Goal: Contribute content: Contribute content

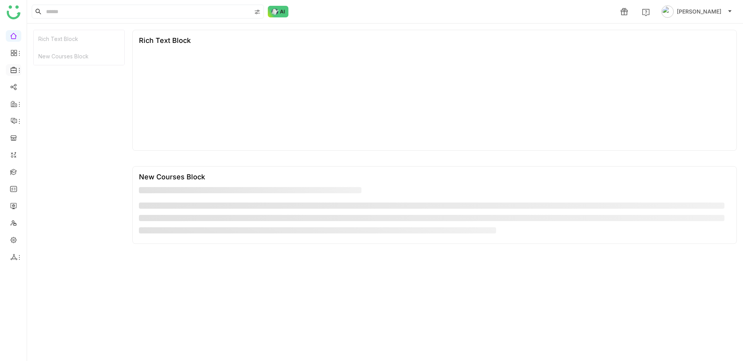
click at [17, 71] on icon at bounding box center [19, 70] width 6 height 6
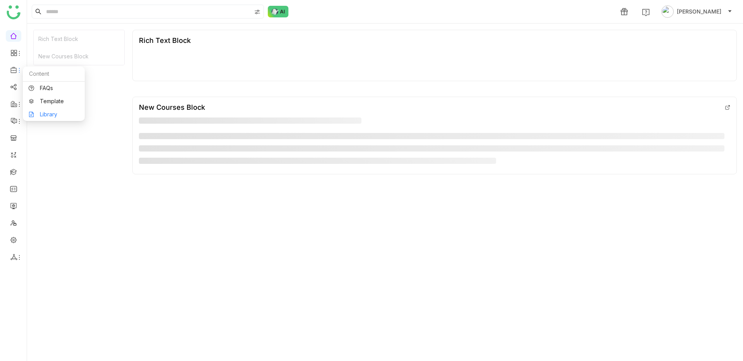
click at [36, 116] on link "Library" at bounding box center [54, 114] width 50 height 5
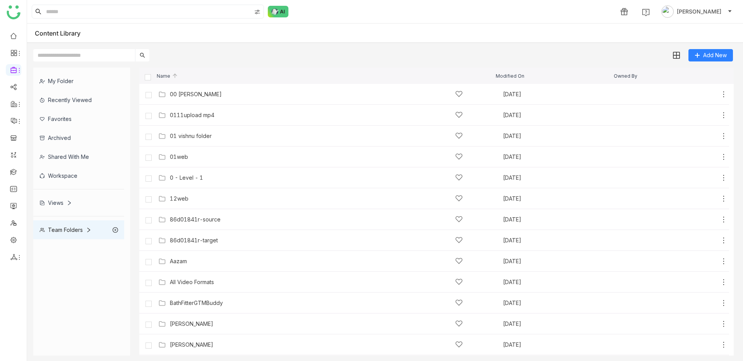
click at [70, 79] on div "My Folder" at bounding box center [78, 81] width 91 height 19
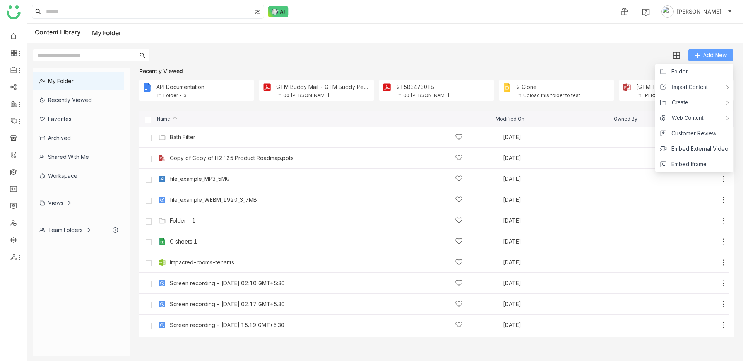
click at [698, 59] on button "Add New" at bounding box center [710, 55] width 44 height 12
click at [630, 103] on li "Page" at bounding box center [620, 102] width 68 height 15
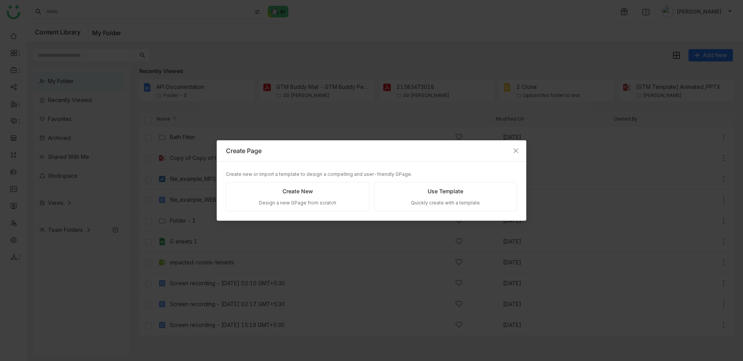
click at [315, 184] on div "Create New Design a new GPage from scratch" at bounding box center [297, 197] width 143 height 30
click at [289, 193] on div "Create New" at bounding box center [297, 191] width 31 height 9
click at [324, 196] on div "Create New Design a new GPage from scratch" at bounding box center [297, 197] width 143 height 30
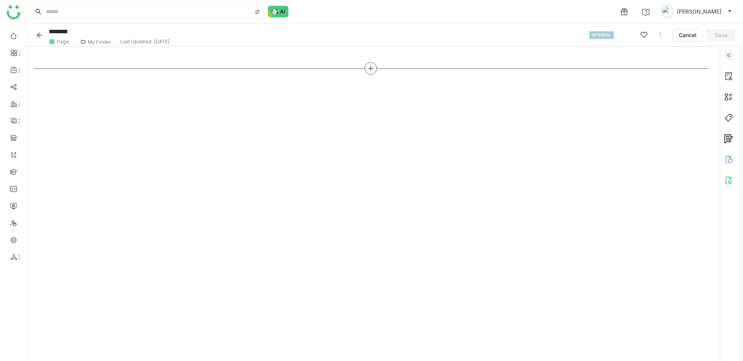
click at [371, 68] on icon at bounding box center [370, 68] width 5 height 1
type input "***"
click at [345, 124] on div "Layout Tabs" at bounding box center [370, 123] width 108 height 25
click at [333, 125] on span "Tabs" at bounding box center [336, 127] width 13 height 8
click at [366, 123] on span "Add Tab" at bounding box center [370, 119] width 22 height 9
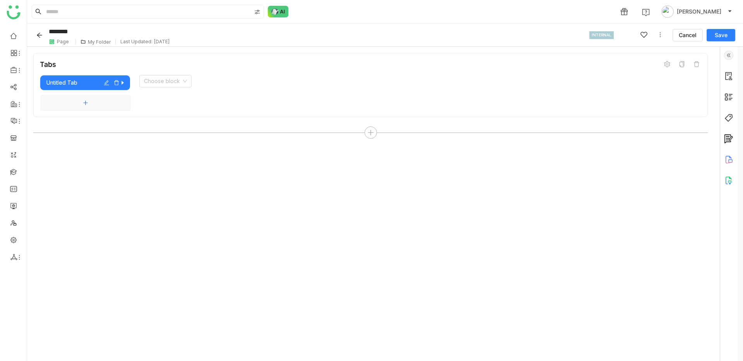
click at [88, 99] on button "Add tab" at bounding box center [86, 102] width 90 height 15
click at [103, 124] on button "Add tab" at bounding box center [86, 123] width 90 height 15
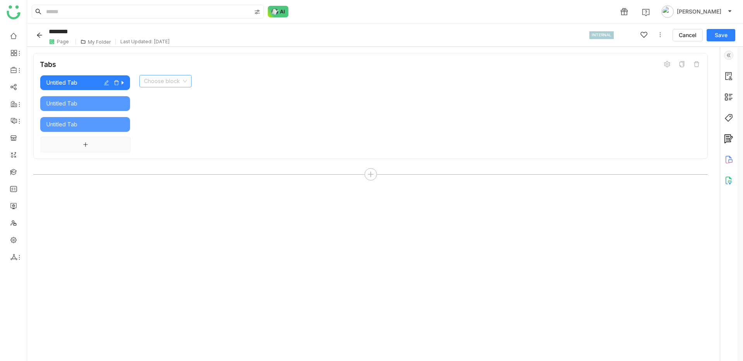
click at [165, 83] on input at bounding box center [163, 81] width 38 height 12
click at [121, 83] on icon "button" at bounding box center [122, 83] width 2 height 4
click at [157, 79] on input at bounding box center [163, 81] width 38 height 12
click at [159, 93] on div "Rich Text" at bounding box center [165, 96] width 43 height 9
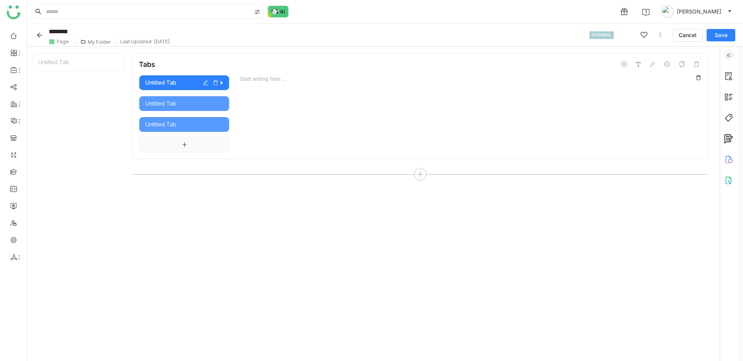
click at [309, 92] on div "Start writing here ..." at bounding box center [465, 113] width 472 height 77
click at [699, 77] on icon at bounding box center [698, 77] width 5 height 5
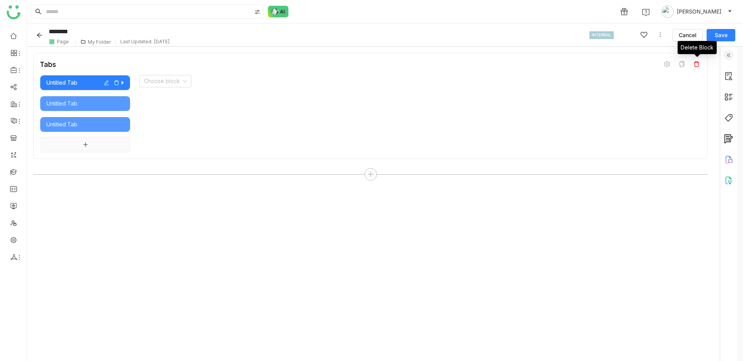
click at [692, 62] on span at bounding box center [696, 64] width 9 height 9
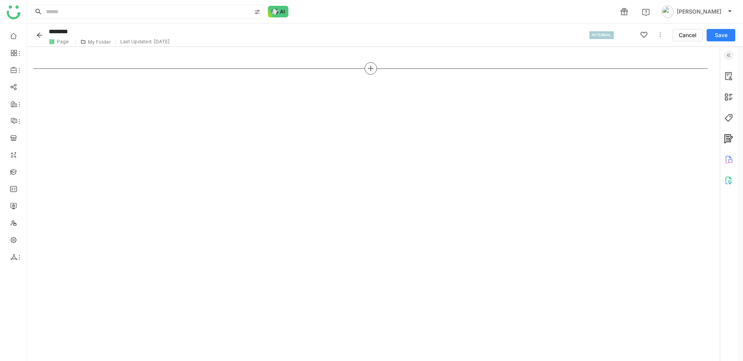
click at [374, 67] on div at bounding box center [370, 68] width 12 height 12
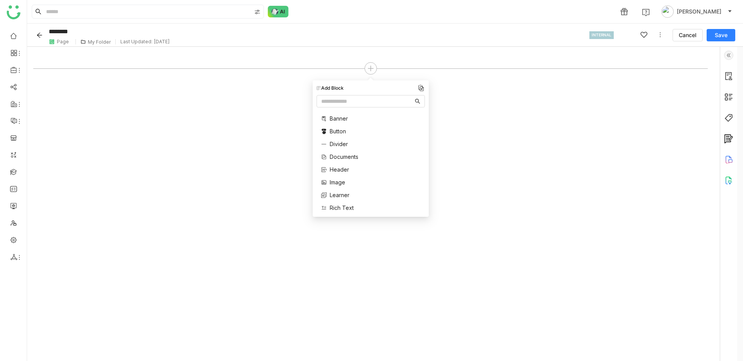
click at [189, 216] on div at bounding box center [370, 204] width 674 height 302
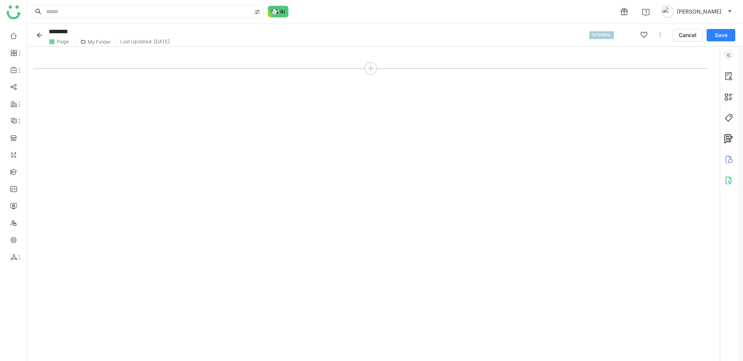
click at [657, 36] on icon at bounding box center [660, 35] width 6 height 6
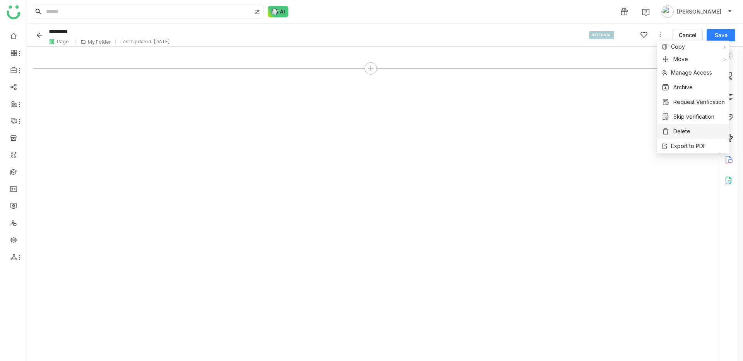
click at [677, 130] on span "Delete" at bounding box center [681, 131] width 17 height 9
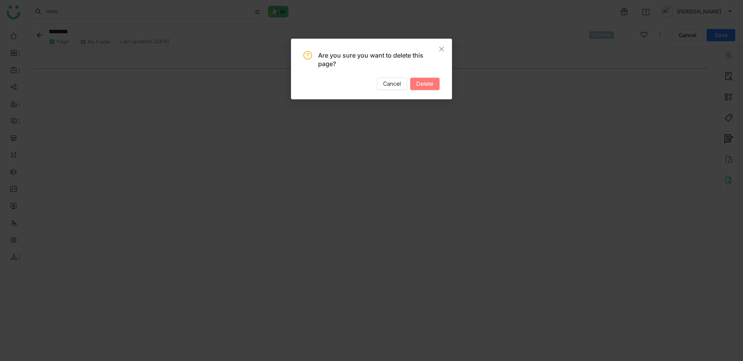
click at [433, 81] on button "Delete" at bounding box center [424, 84] width 29 height 12
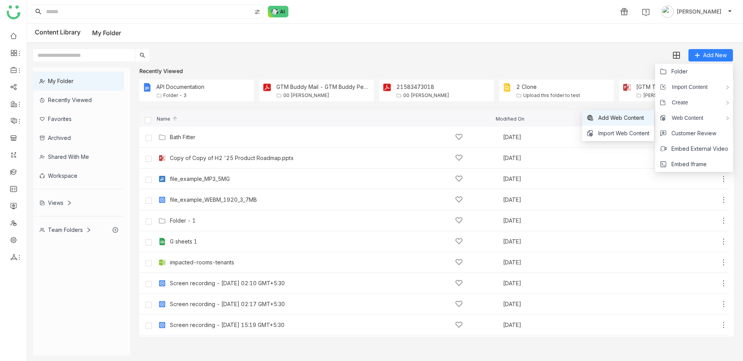
click at [608, 120] on span "Add Web Content" at bounding box center [621, 118] width 46 height 9
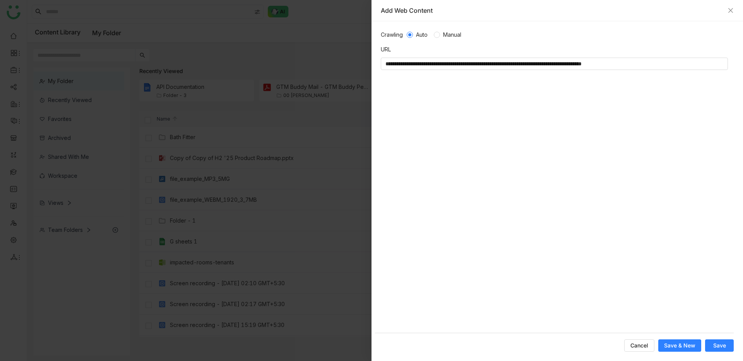
type input "**********"
click at [646, 350] on button "Cancel" at bounding box center [639, 346] width 30 height 12
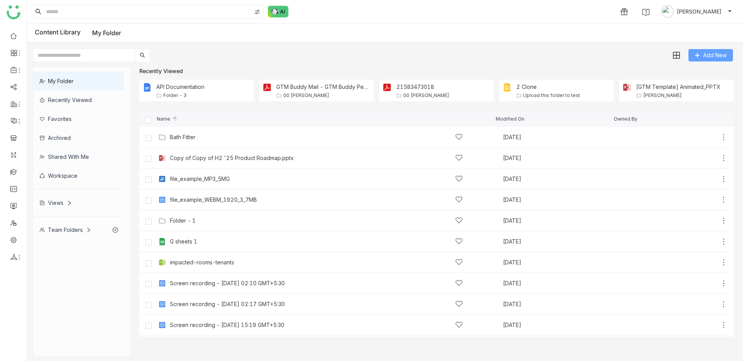
click at [703, 60] on button "Add New" at bounding box center [710, 55] width 44 height 12
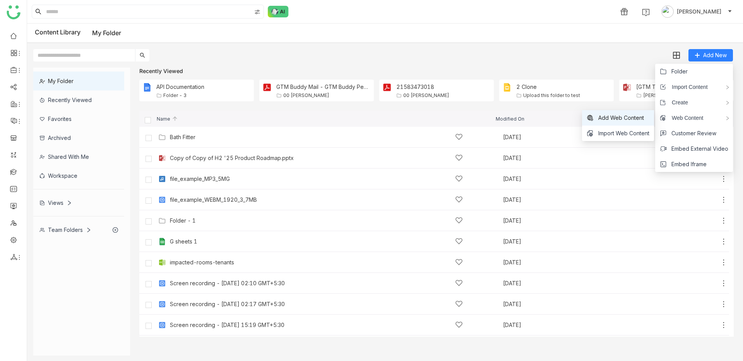
click at [624, 123] on li "Add Web Content" at bounding box center [618, 117] width 72 height 15
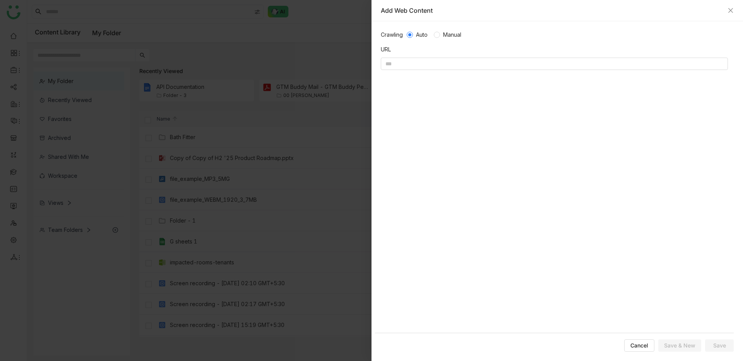
click at [446, 36] on span "Manual" at bounding box center [452, 35] width 24 height 9
click at [454, 58] on input at bounding box center [554, 64] width 347 height 12
paste input "**********"
click at [639, 63] on input "**********" at bounding box center [554, 64] width 347 height 12
type input "**********"
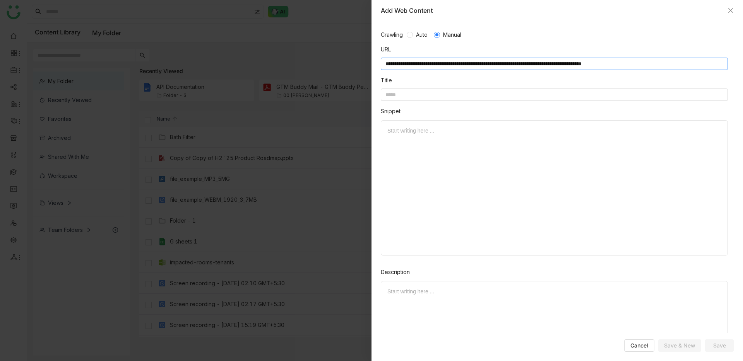
drag, startPoint x: 445, startPoint y: 64, endPoint x: 530, endPoint y: 67, distance: 85.2
click at [530, 67] on input "**********" at bounding box center [554, 64] width 347 height 12
click at [506, 90] on input at bounding box center [554, 95] width 347 height 12
paste input "**********"
type input "**********"
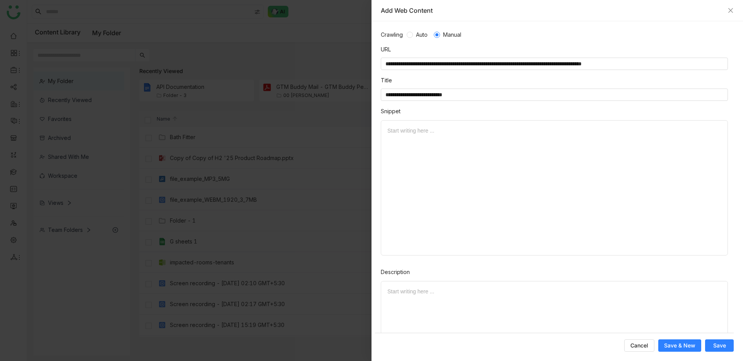
click at [487, 130] on div at bounding box center [554, 131] width 334 height 9
click at [466, 297] on div "Start writing here ..." at bounding box center [554, 348] width 347 height 135
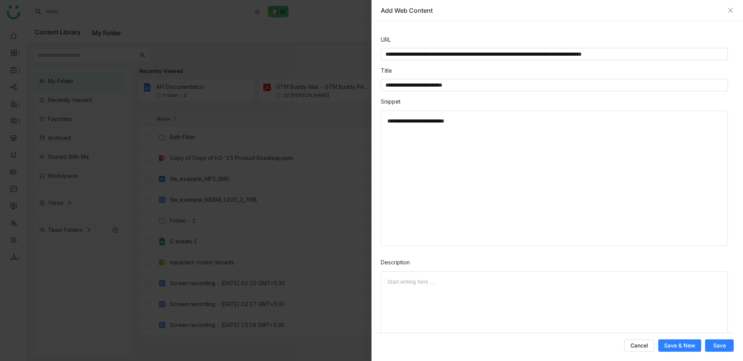
scroll to position [19, 0]
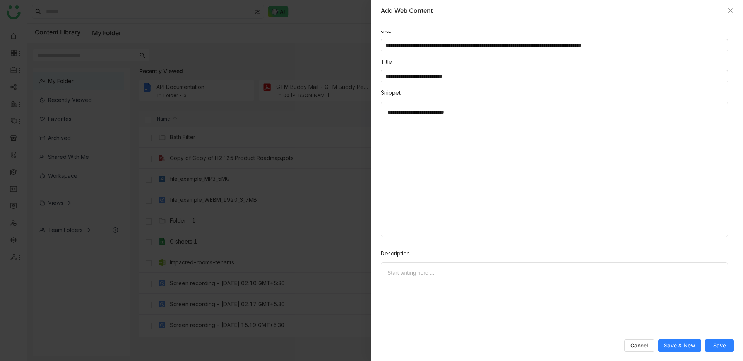
click at [424, 252] on div "Description" at bounding box center [554, 256] width 347 height 13
click at [408, 269] on div at bounding box center [554, 273] width 334 height 9
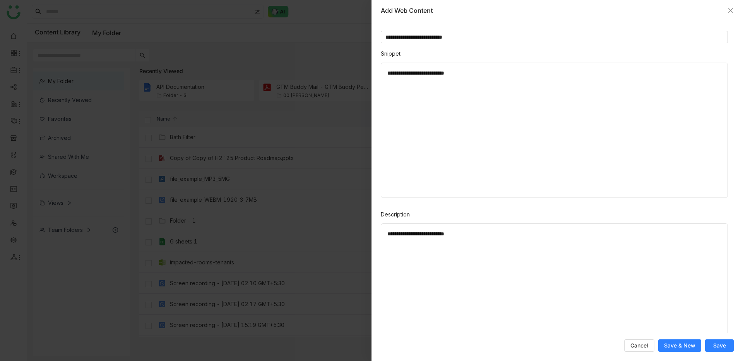
scroll to position [96, 0]
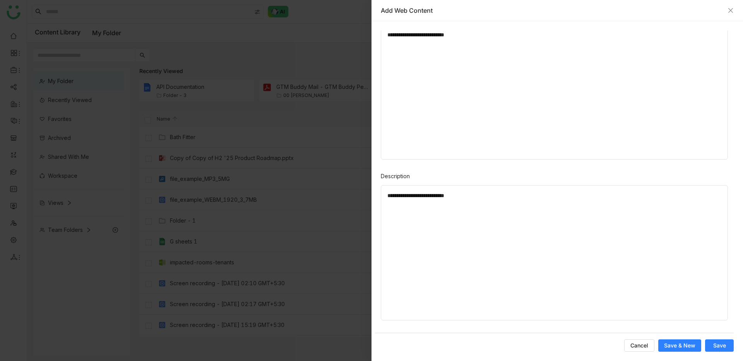
click at [725, 347] on span "Save" at bounding box center [719, 346] width 13 height 8
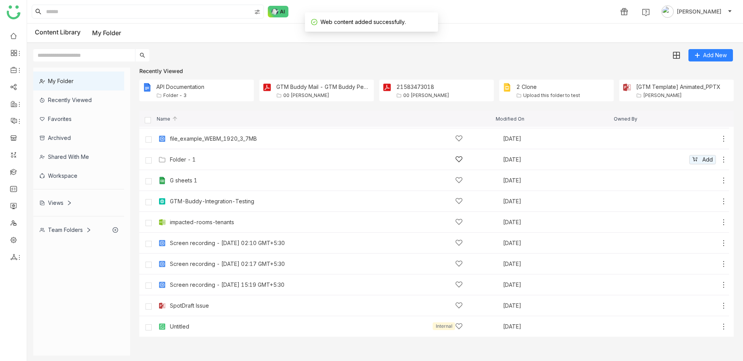
scroll to position [62, 0]
click at [225, 197] on div "GTM-Buddy-Integration-Testing" at bounding box center [316, 201] width 293 height 8
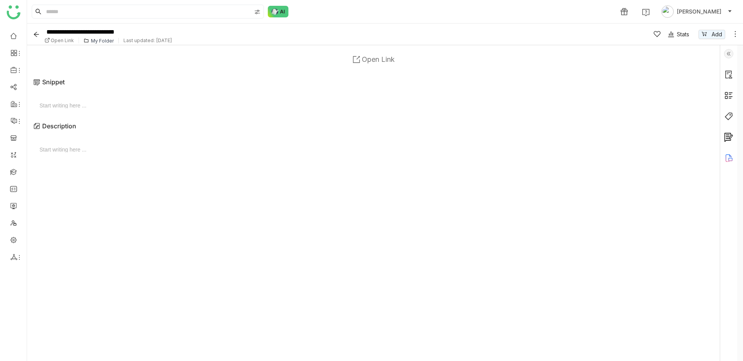
click at [381, 55] on span "Open Link" at bounding box center [378, 59] width 33 height 8
click at [38, 35] on icon "Back" at bounding box center [36, 34] width 6 height 6
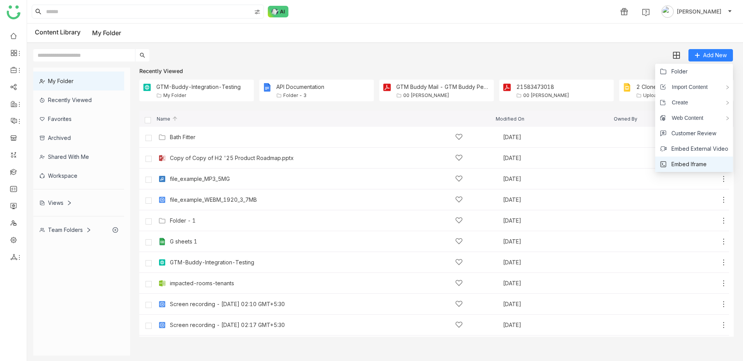
click at [696, 163] on span "Embed Iframe" at bounding box center [688, 164] width 35 height 9
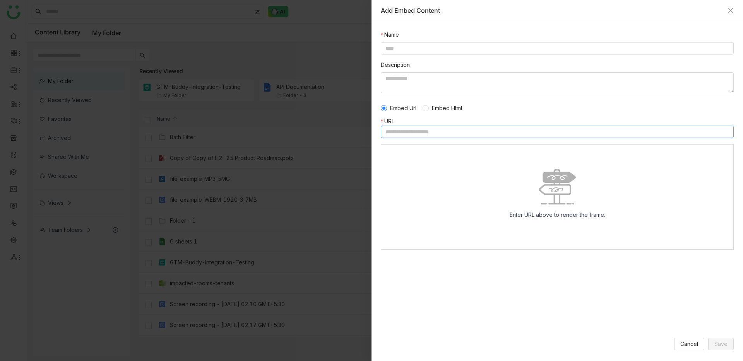
click at [437, 130] on input at bounding box center [557, 132] width 353 height 12
paste input "**********"
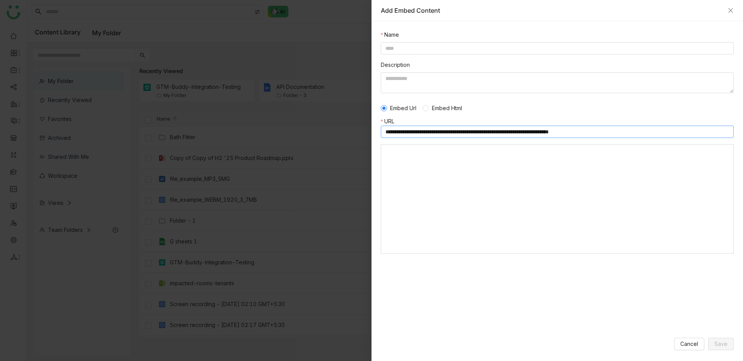
drag, startPoint x: 445, startPoint y: 131, endPoint x: 530, endPoint y: 135, distance: 85.6
click at [530, 135] on input "**********" at bounding box center [557, 132] width 353 height 12
type input "**********"
click at [264, 116] on div at bounding box center [371, 180] width 743 height 361
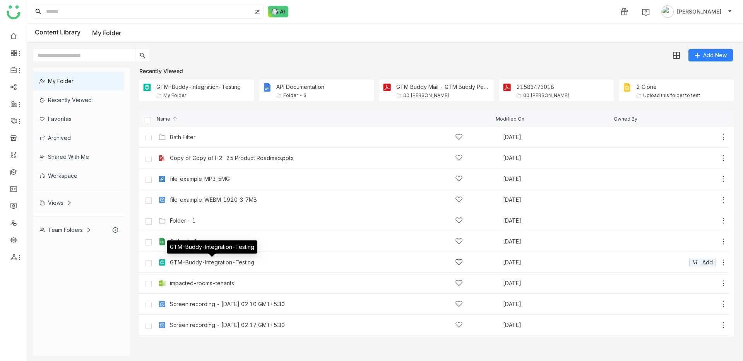
click at [195, 262] on div "GTM-Buddy-Integration-Testing" at bounding box center [212, 263] width 84 height 6
